Goal: Complete application form: Complete application form

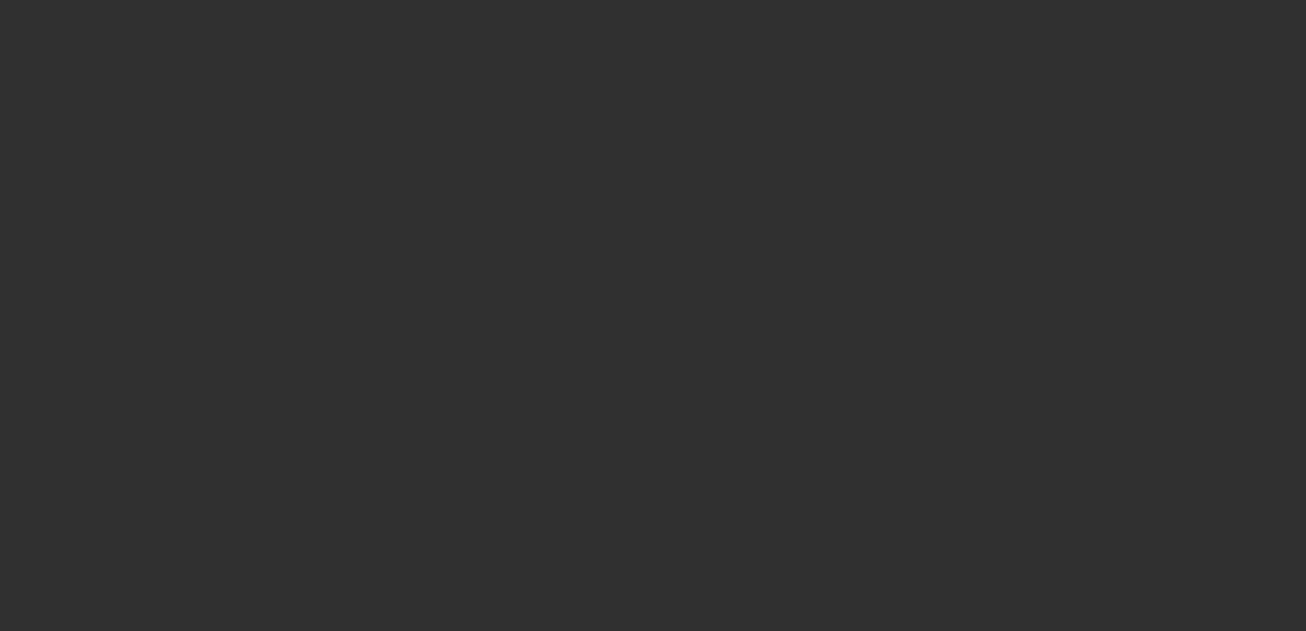
click at [1213, 112] on div at bounding box center [653, 315] width 1306 height 631
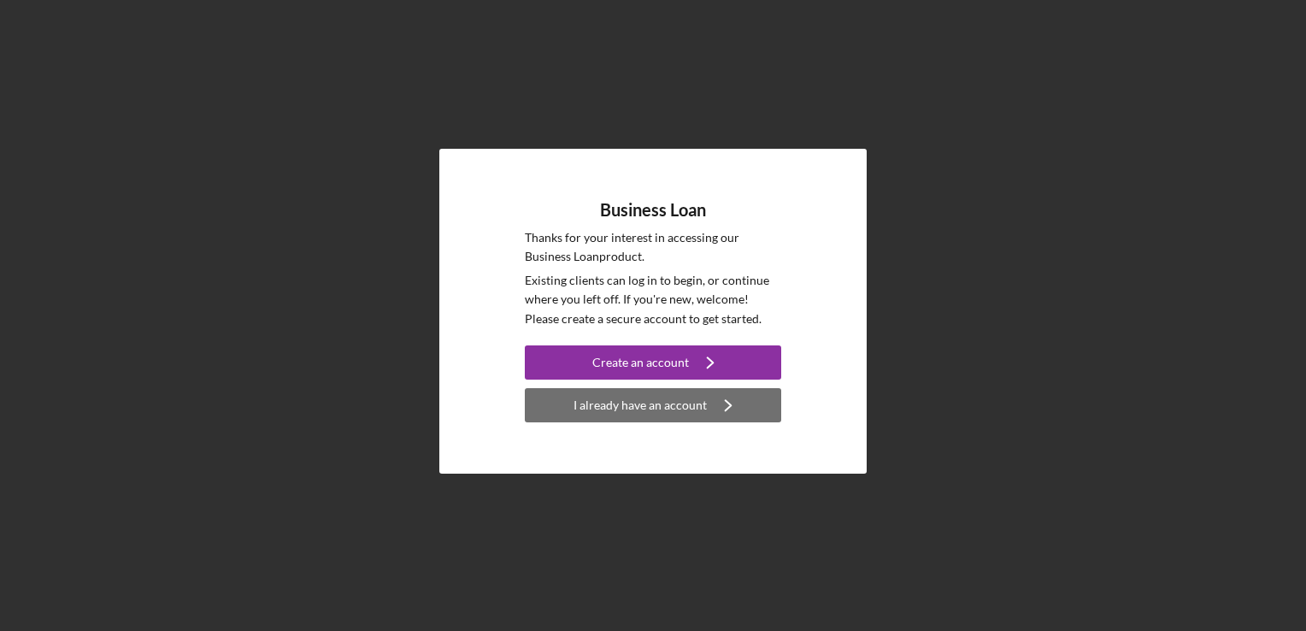
click at [673, 411] on div "I already have an account" at bounding box center [639, 405] width 133 height 34
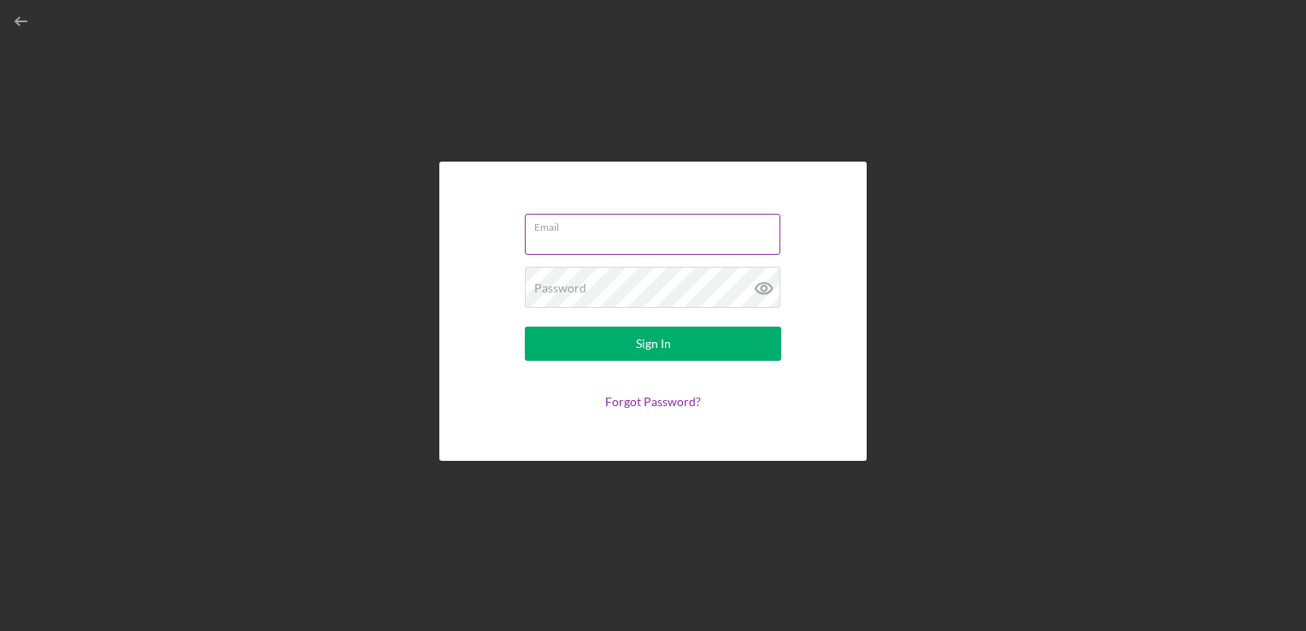
click at [675, 232] on div "Email" at bounding box center [653, 235] width 256 height 43
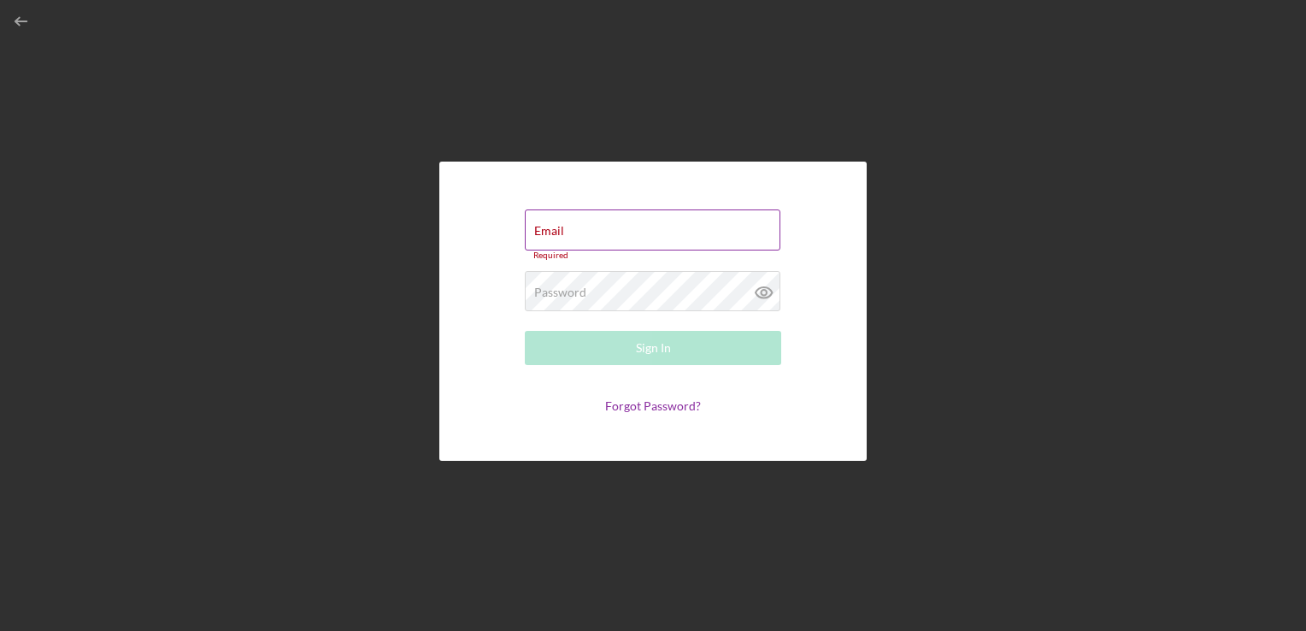
click at [675, 232] on input "Email" at bounding box center [652, 229] width 255 height 41
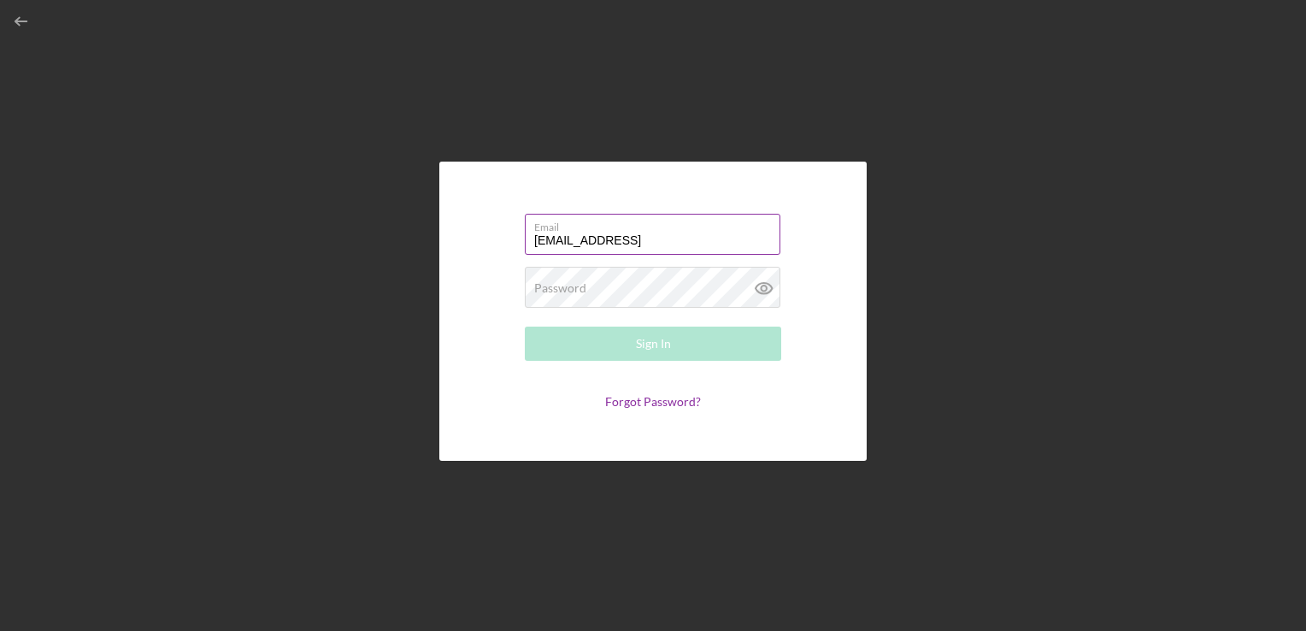
type input "[EMAIL_ADDRESS][DOMAIN_NAME]"
click at [610, 294] on div "Email [EMAIL_ADDRESS][DOMAIN_NAME] Password Required Sign In Forgot Password?" at bounding box center [652, 310] width 427 height 299
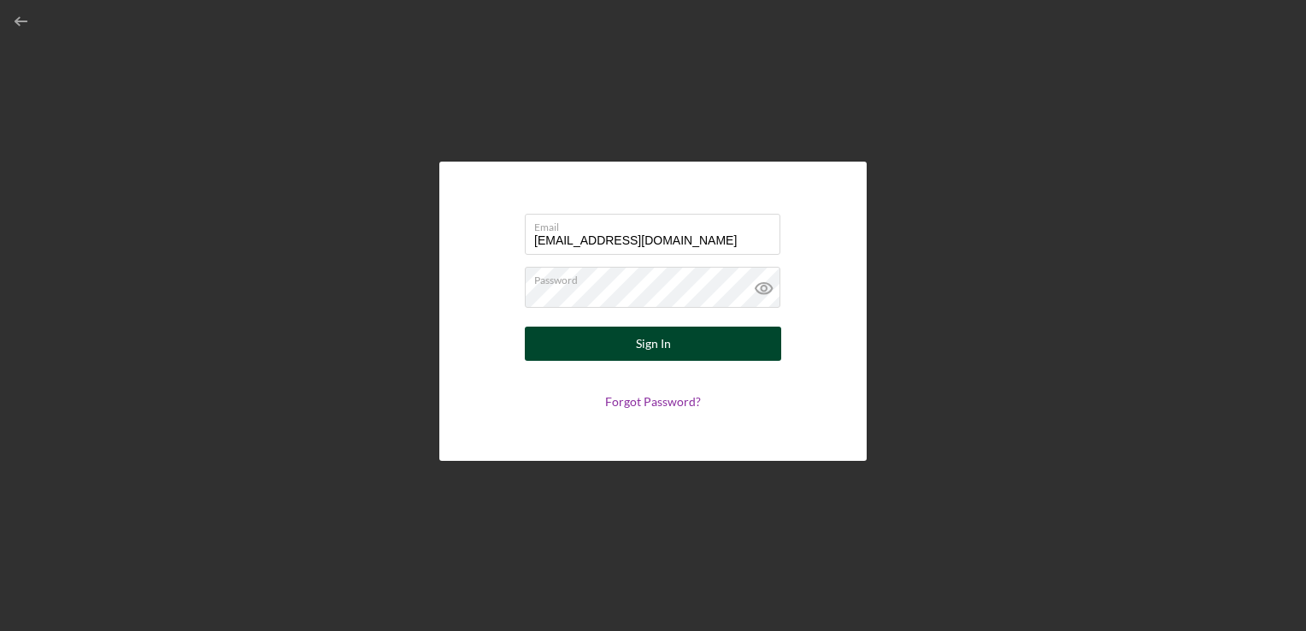
click at [725, 347] on button "Sign In" at bounding box center [653, 343] width 256 height 34
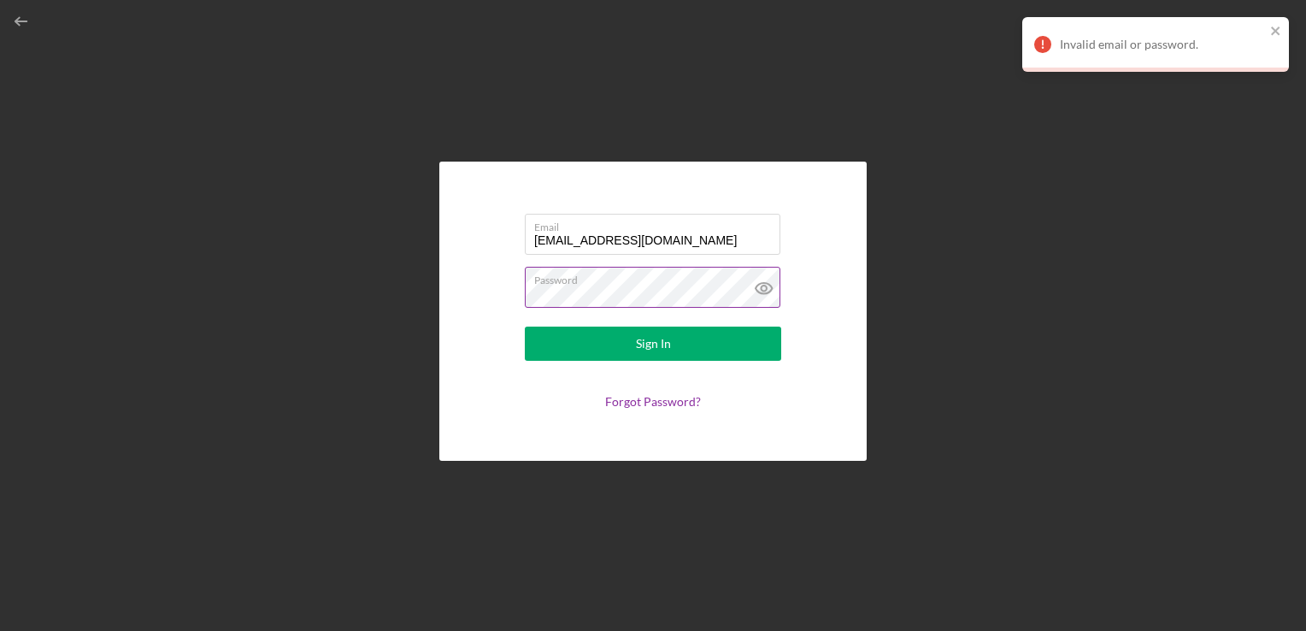
click at [764, 289] on icon at bounding box center [764, 288] width 43 height 43
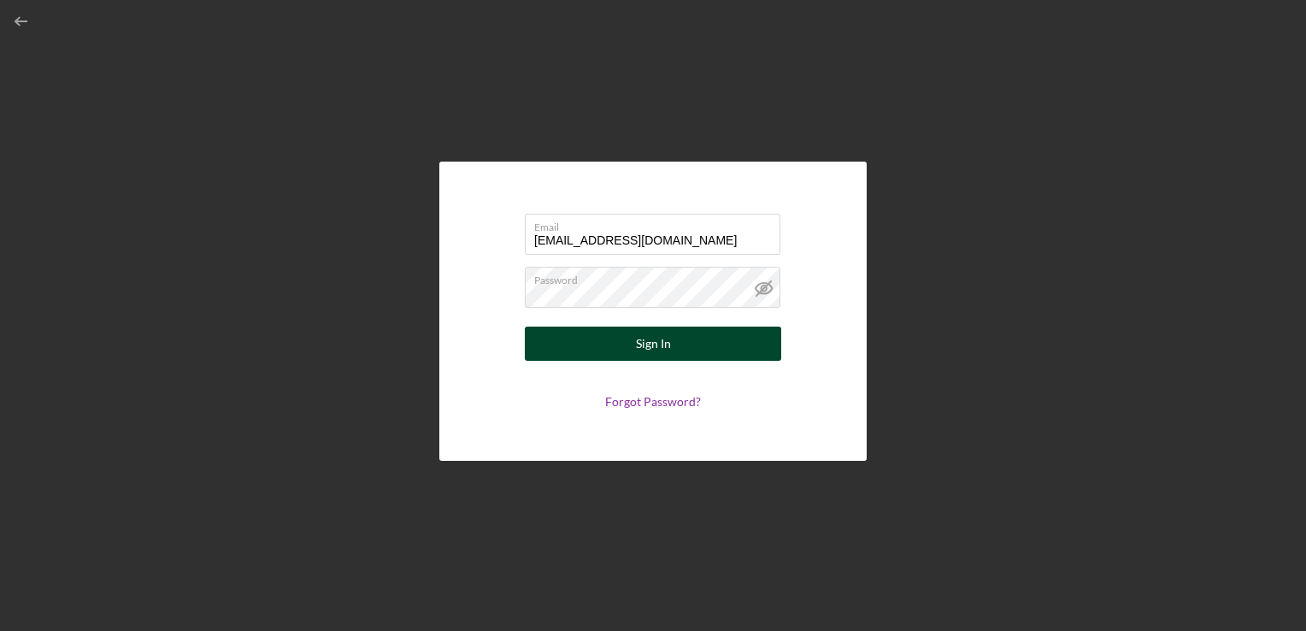
click at [654, 347] on div "Sign In" at bounding box center [653, 343] width 35 height 34
click at [677, 338] on button "Sign In" at bounding box center [653, 343] width 256 height 34
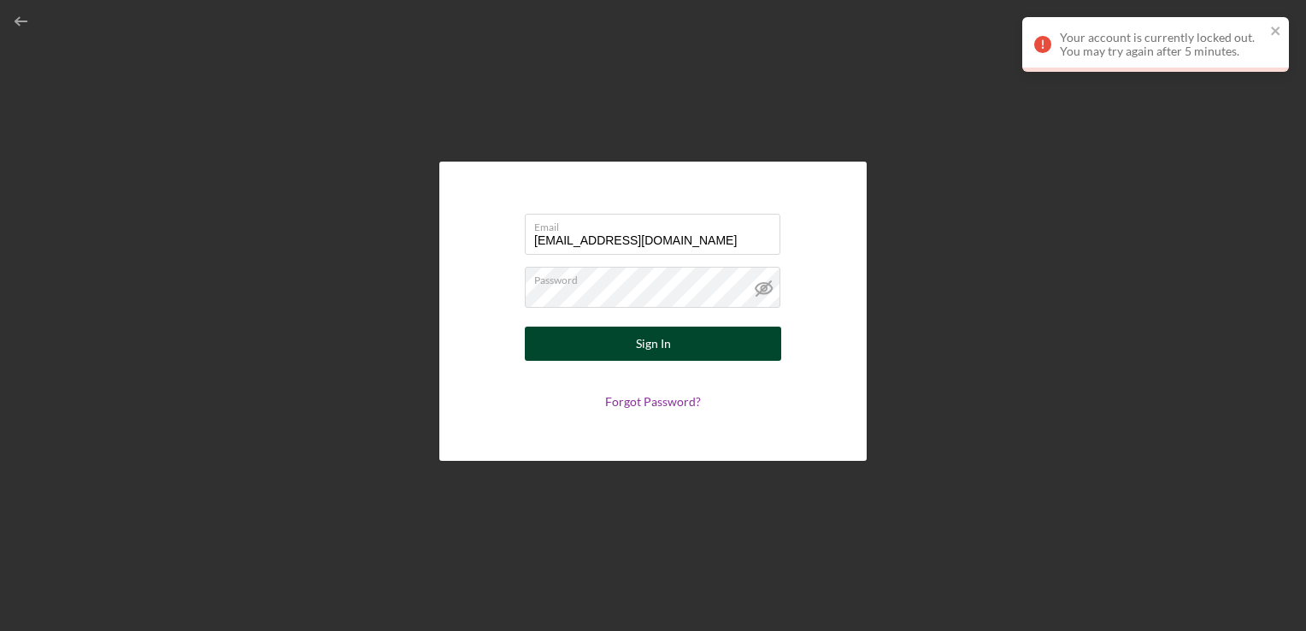
click at [672, 343] on button "Sign In" at bounding box center [653, 343] width 256 height 34
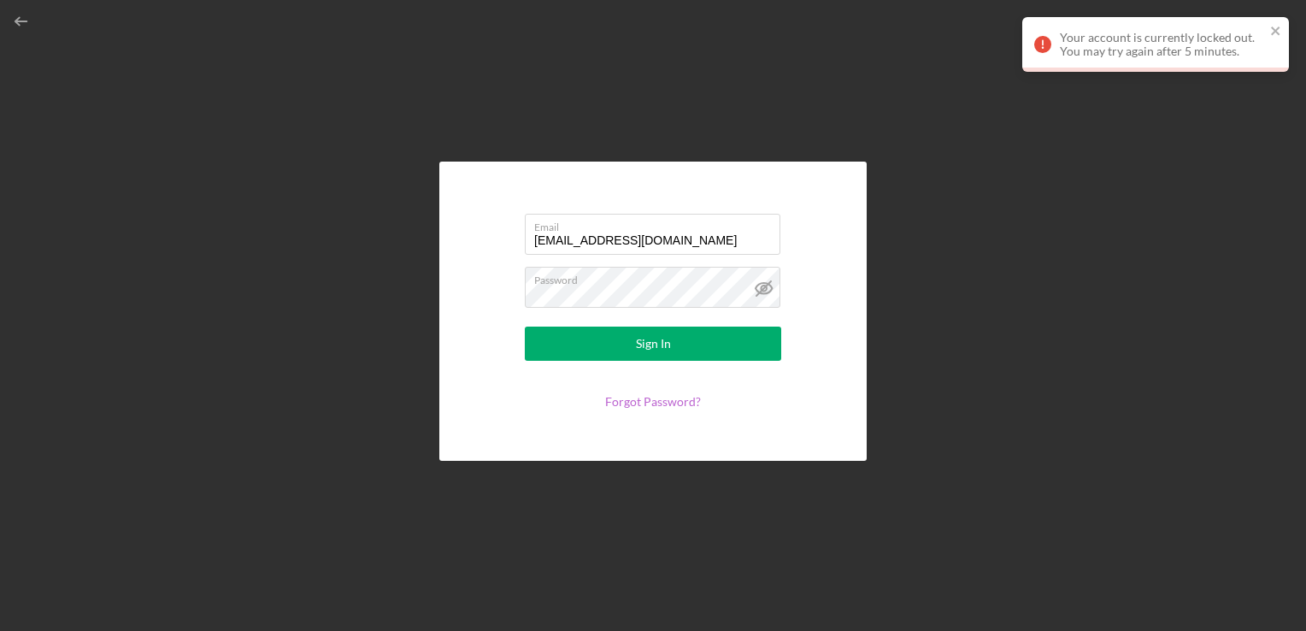
click at [675, 398] on link "Forgot Password?" at bounding box center [653, 401] width 96 height 15
